Goal: Navigation & Orientation: Find specific page/section

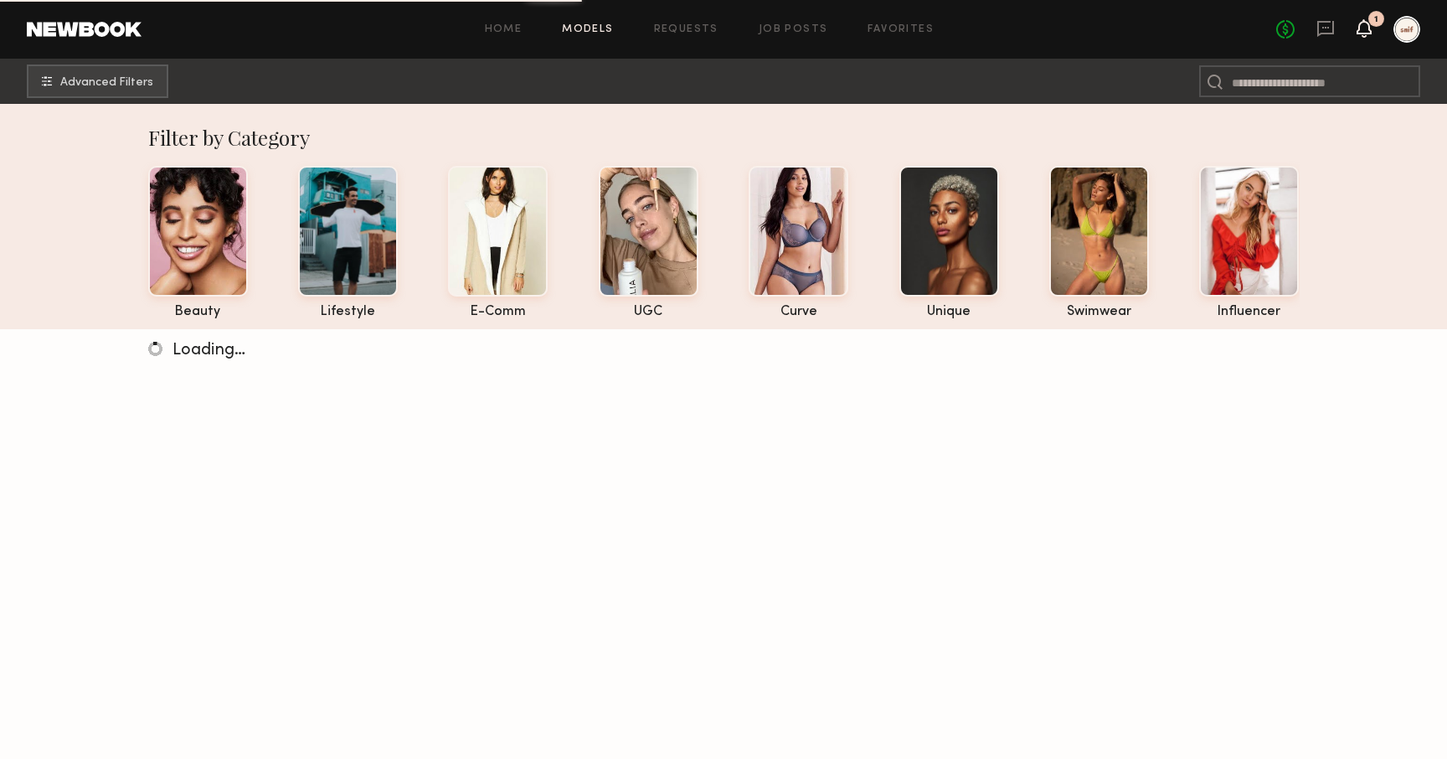
click at [1367, 26] on icon at bounding box center [1363, 28] width 13 height 12
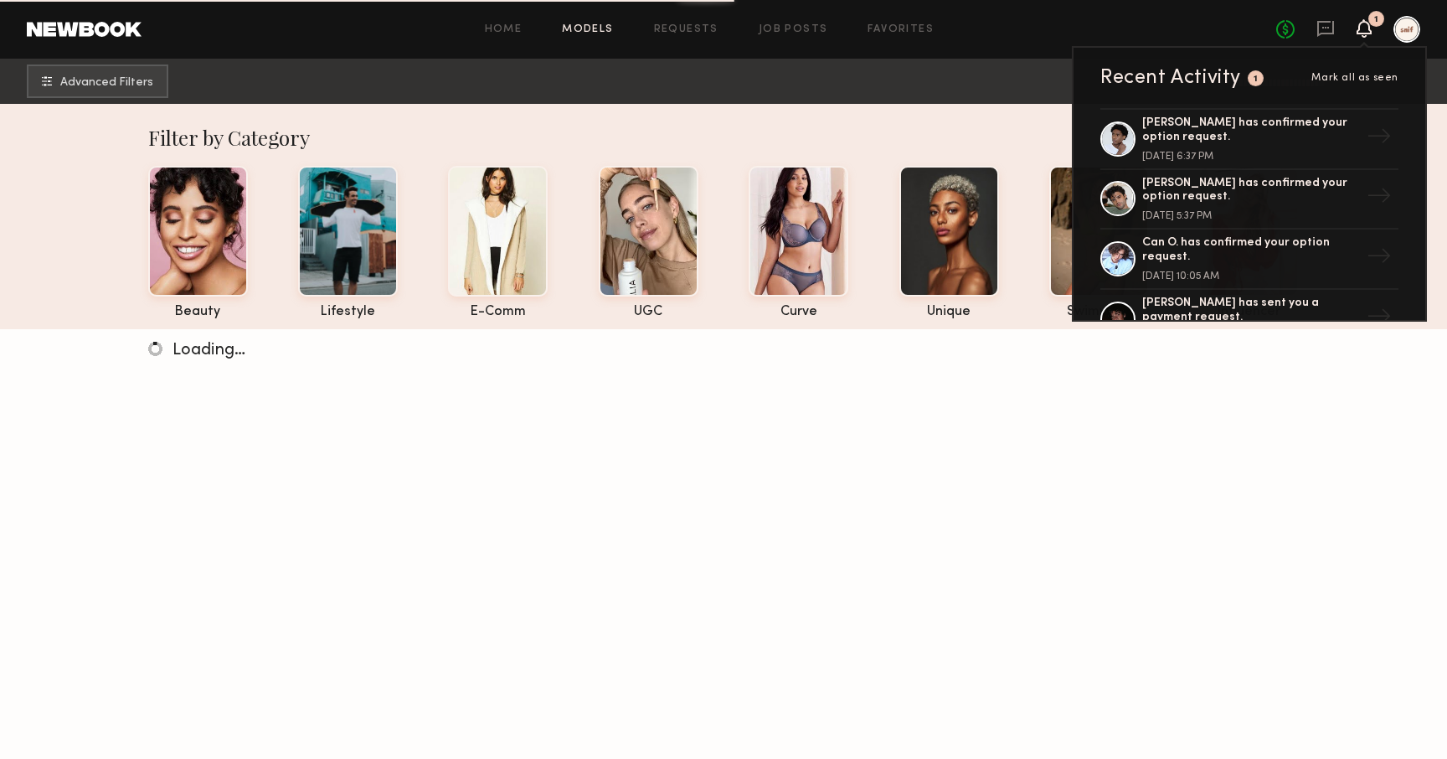
click at [1357, 28] on icon at bounding box center [1364, 28] width 15 height 18
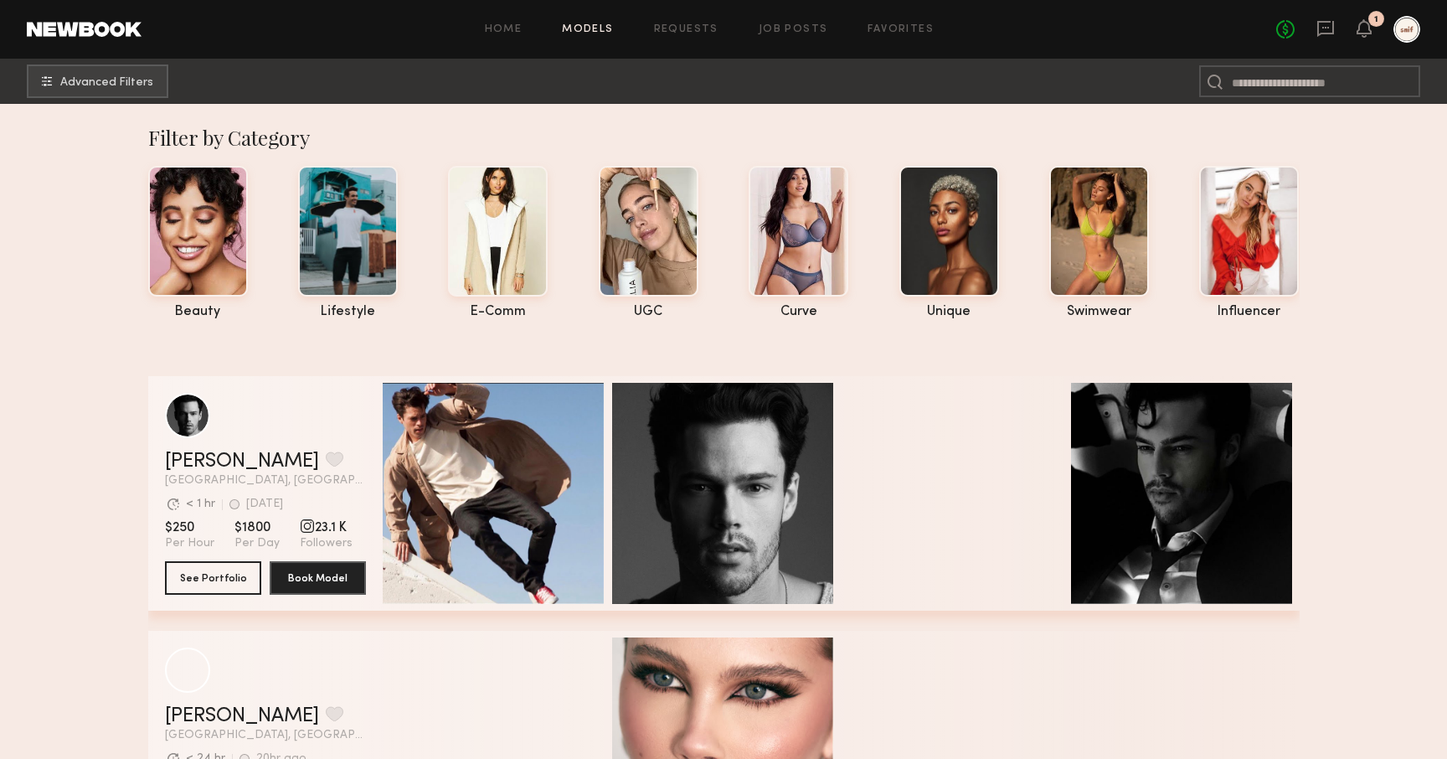
click at [911, 37] on div "Home Models Requests Job Posts Favorites Sign Out No fees up to $5,000 1" at bounding box center [781, 29] width 1279 height 27
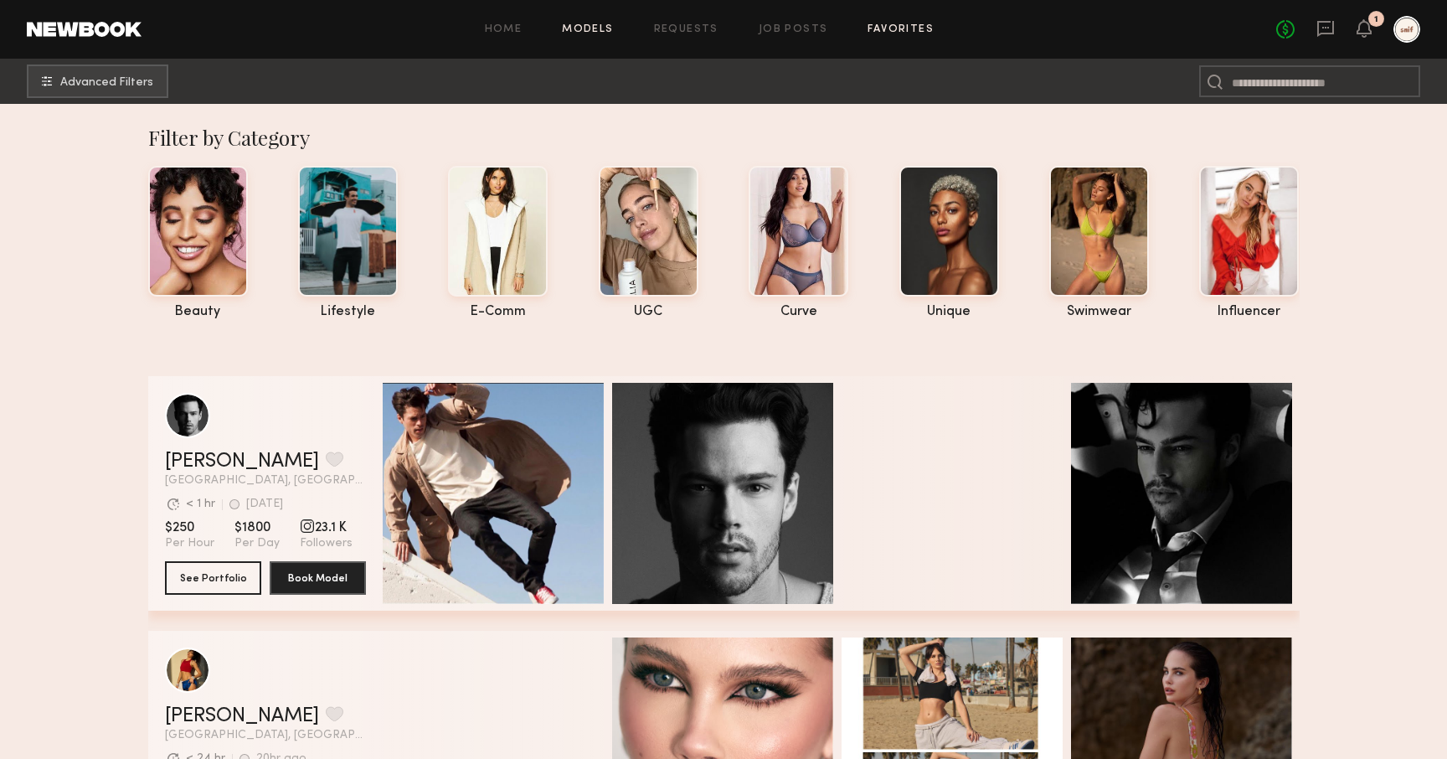
click at [909, 28] on link "Favorites" at bounding box center [901, 29] width 66 height 11
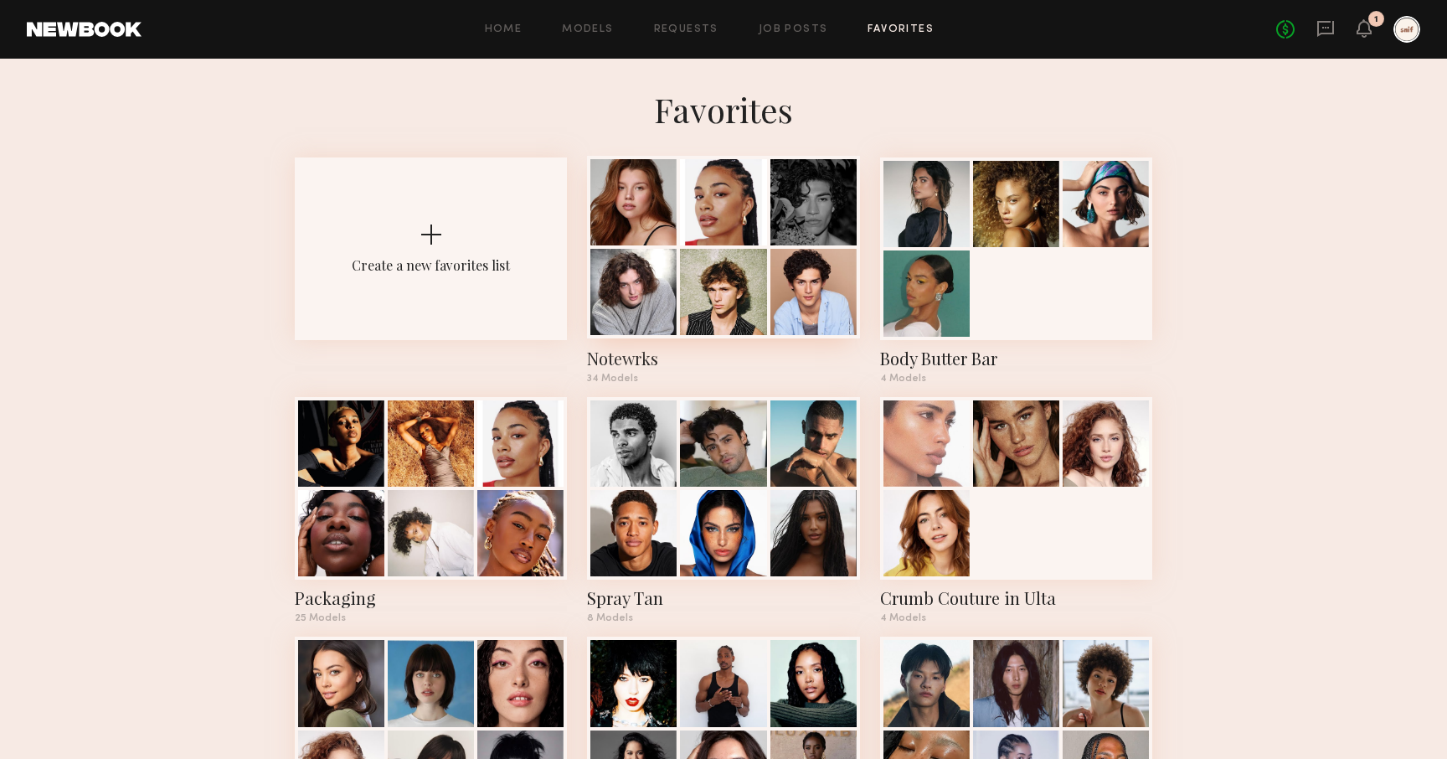
click at [624, 350] on div "Notewrks" at bounding box center [723, 358] width 272 height 23
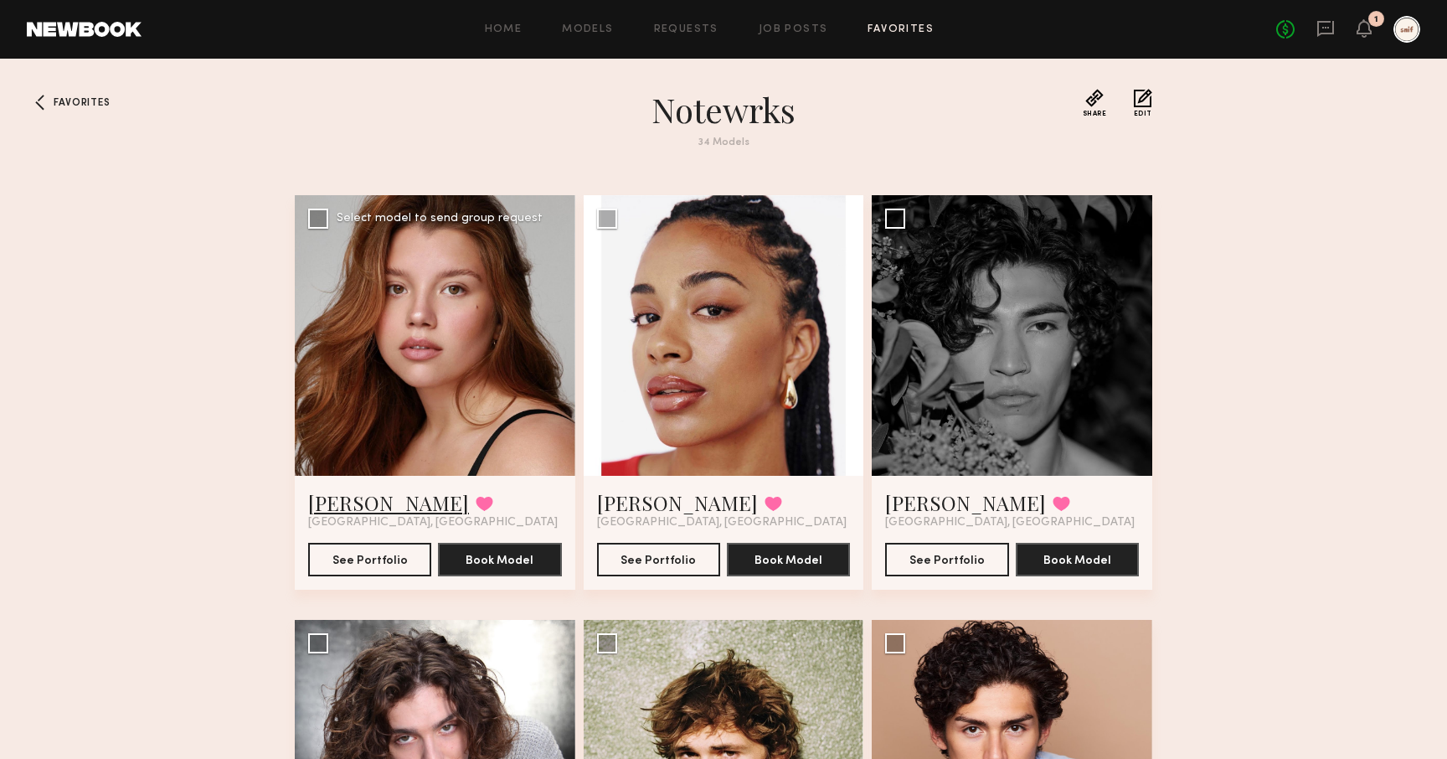
click at [345, 507] on link "[PERSON_NAME]" at bounding box center [388, 502] width 161 height 27
click at [54, 109] on div "Favorites Notewrks 34 Models Share Copy Shareable Link Edit [PERSON_NAME] Favor…" at bounding box center [723, 587] width 1447 height 997
click at [48, 97] on div at bounding box center [40, 102] width 27 height 27
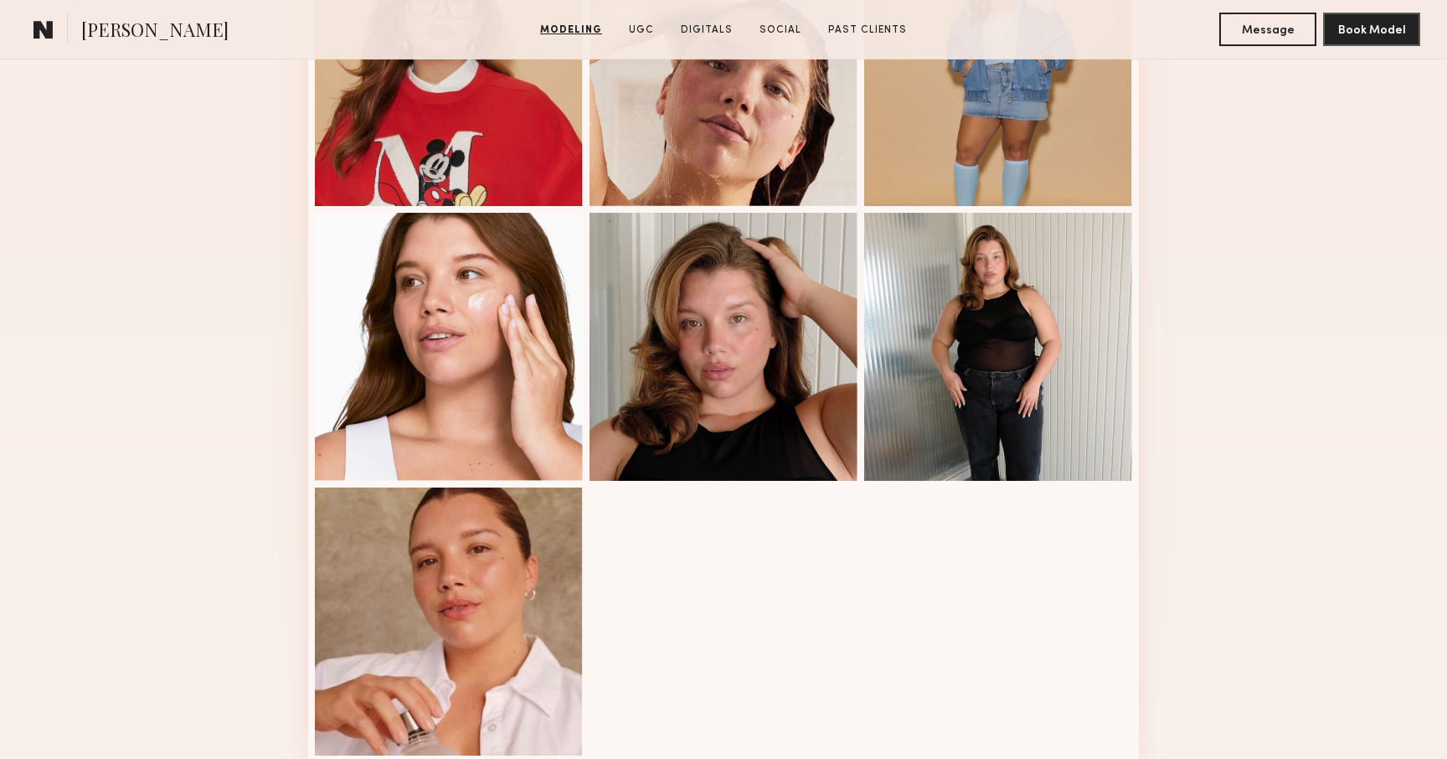
scroll to position [820, 0]
